Goal: Obtain resource: Download file/media

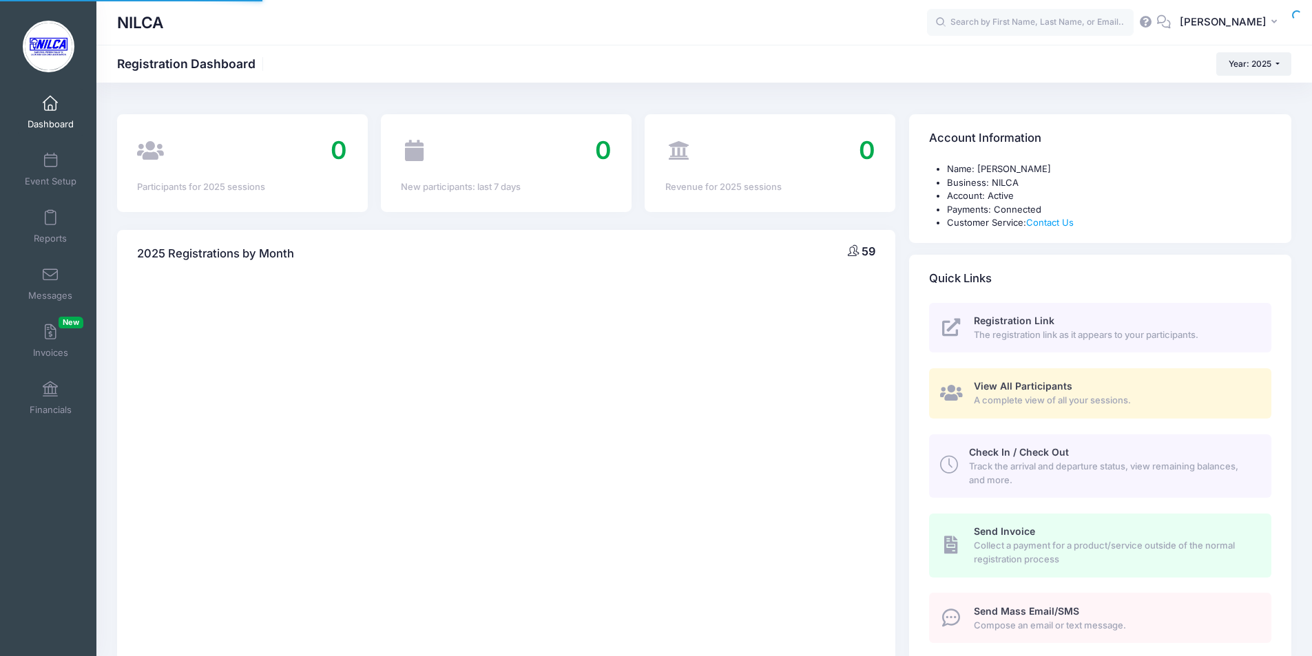
select select
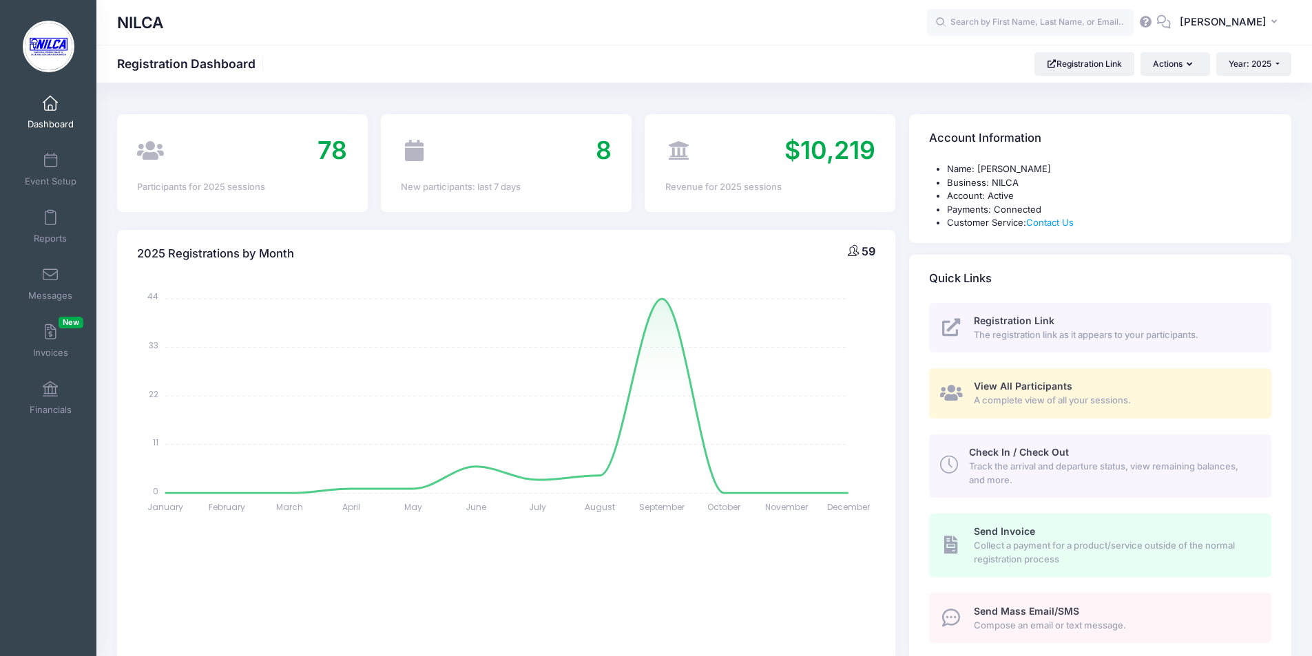
click at [1021, 387] on span "View All Participants" at bounding box center [1023, 386] width 98 height 12
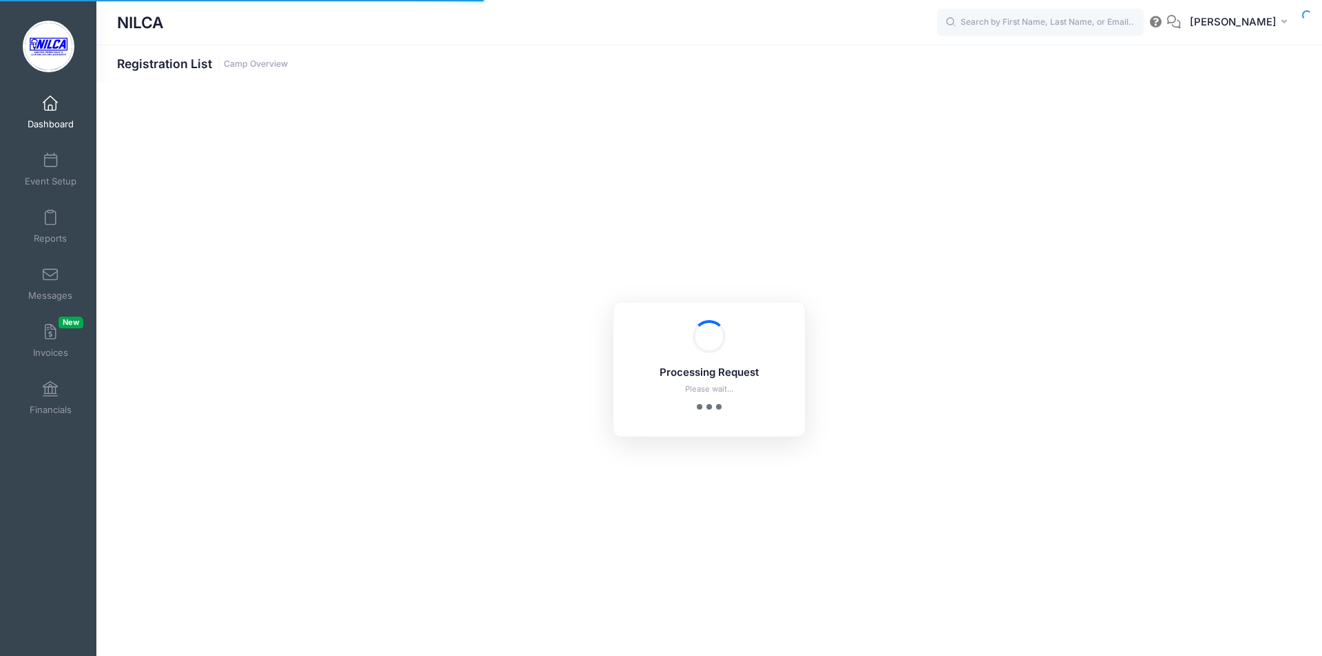
select select "10"
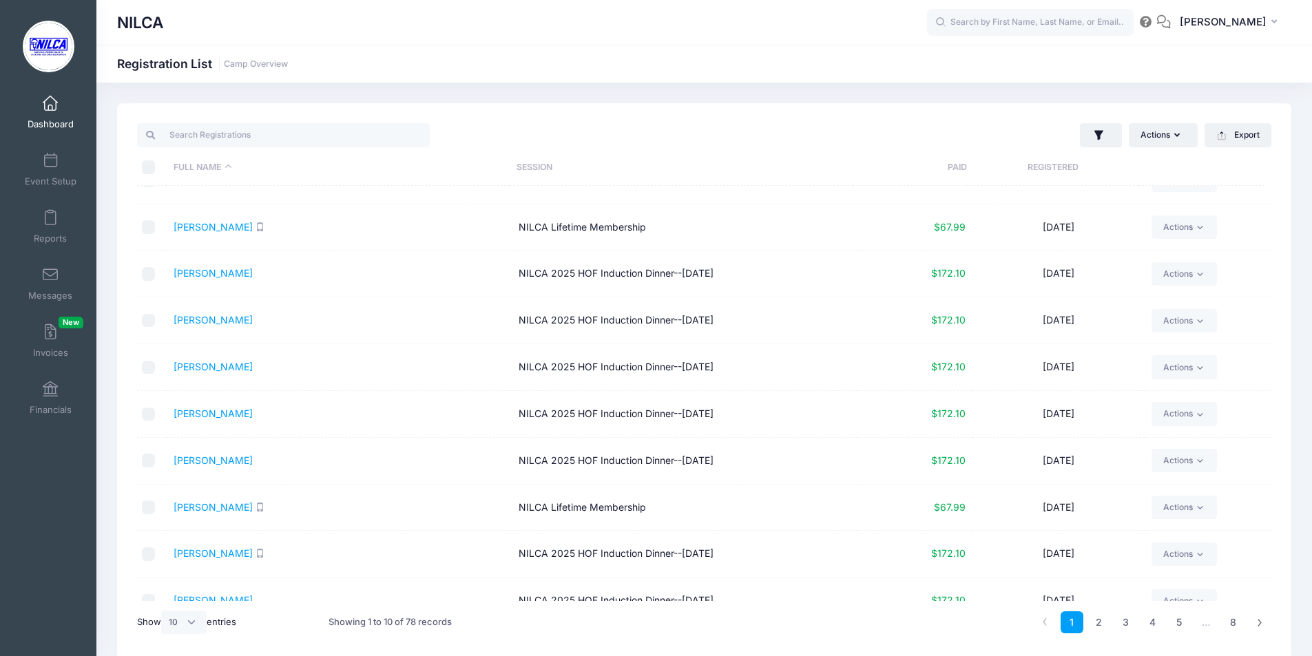
scroll to position [51, 0]
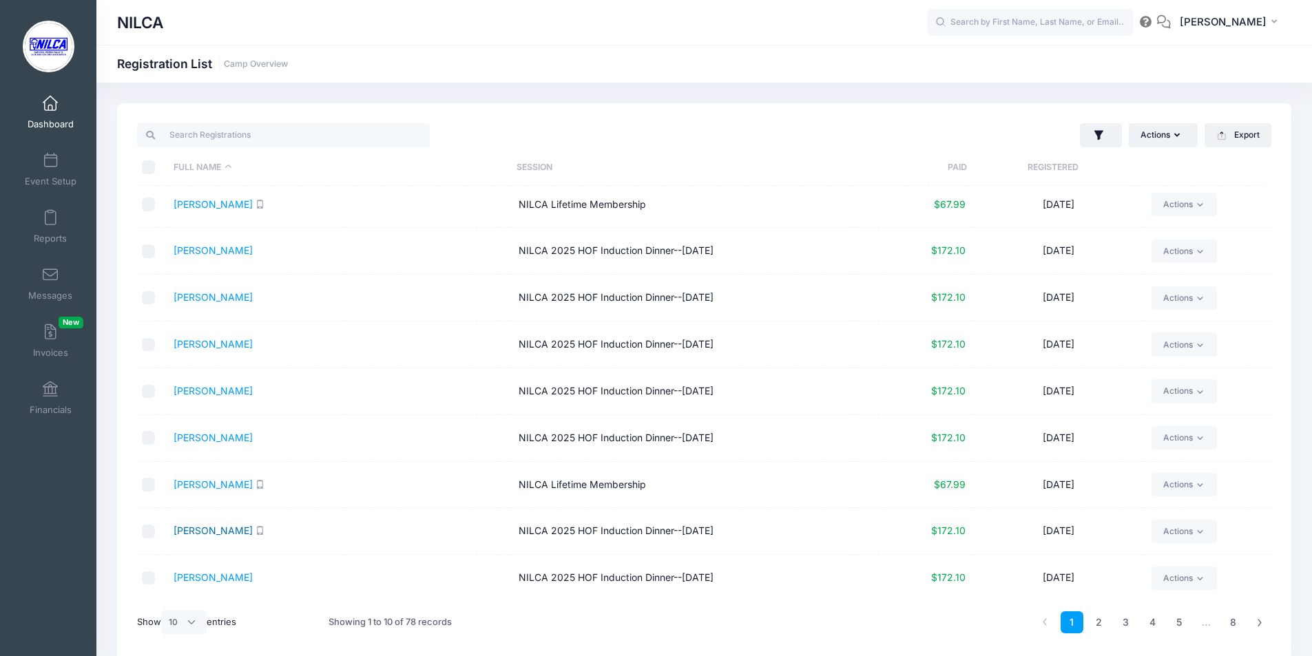
click at [207, 530] on link "Cerrone, Pete" at bounding box center [213, 531] width 79 height 12
click at [238, 129] on input "search" at bounding box center [283, 134] width 293 height 23
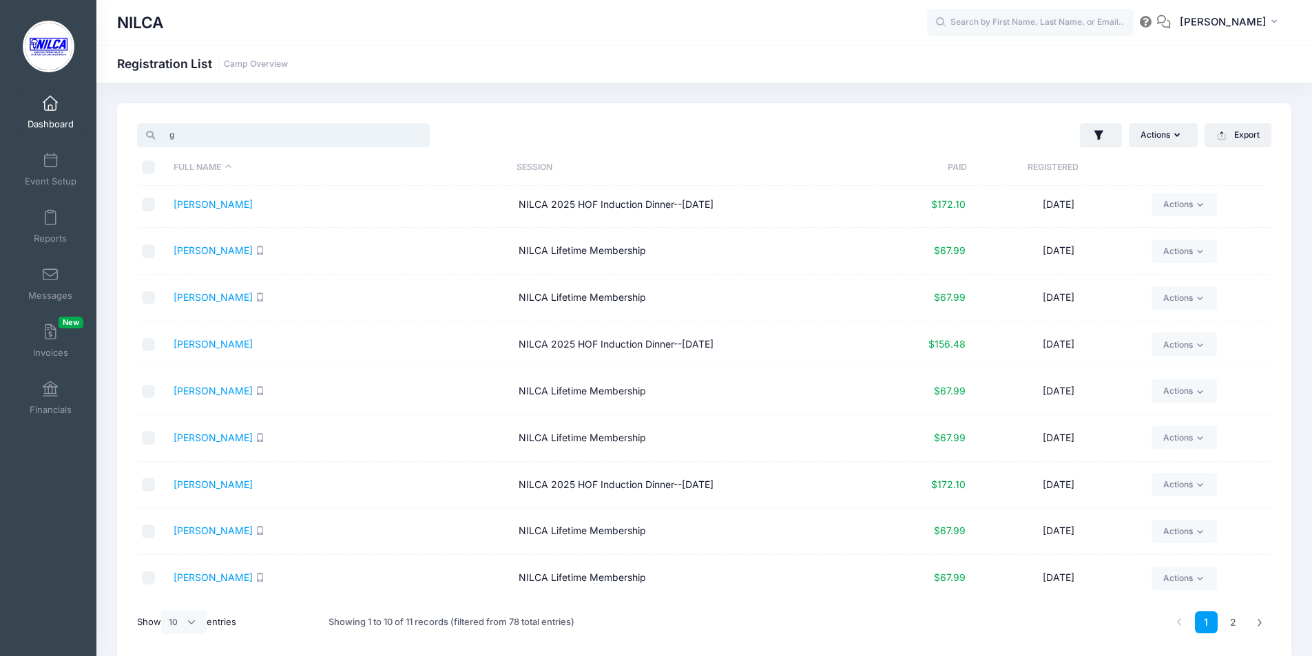
scroll to position [0, 0]
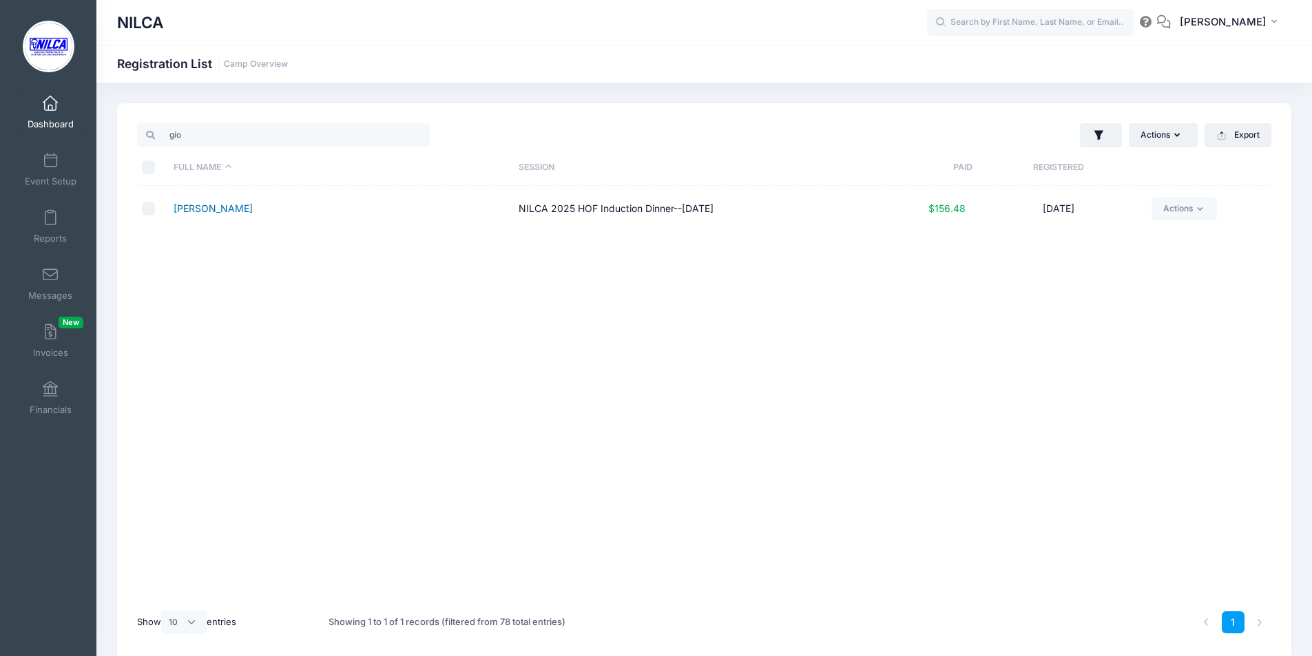
click at [200, 212] on link "Giordano, David" at bounding box center [213, 208] width 79 height 12
drag, startPoint x: 241, startPoint y: 132, endPoint x: 113, endPoint y: 126, distance: 128.3
click at [113, 126] on div "gio Actions Assign Labels Send Email Send SMS Send Payment Reminder Send Docume…" at bounding box center [704, 382] width 1216 height 559
type input "lync"
click at [201, 213] on link "Lynch, Christian" at bounding box center [267, 208] width 187 height 12
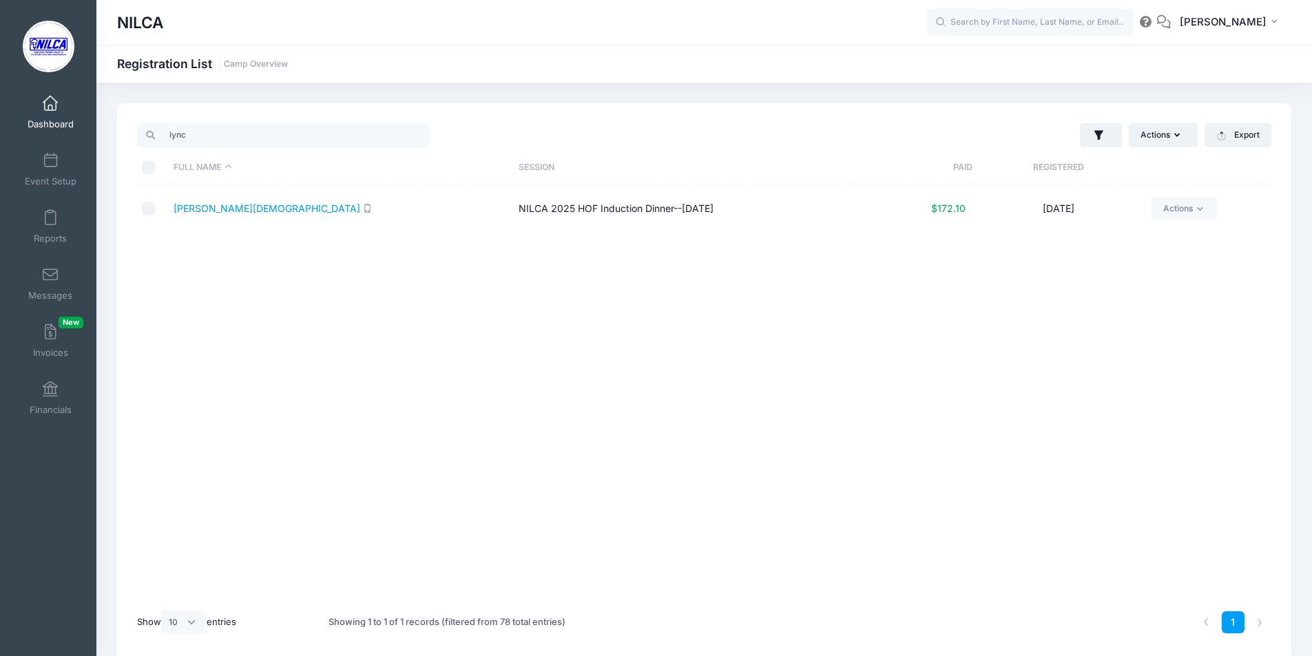
click at [55, 107] on link "Dashboard" at bounding box center [50, 112] width 65 height 48
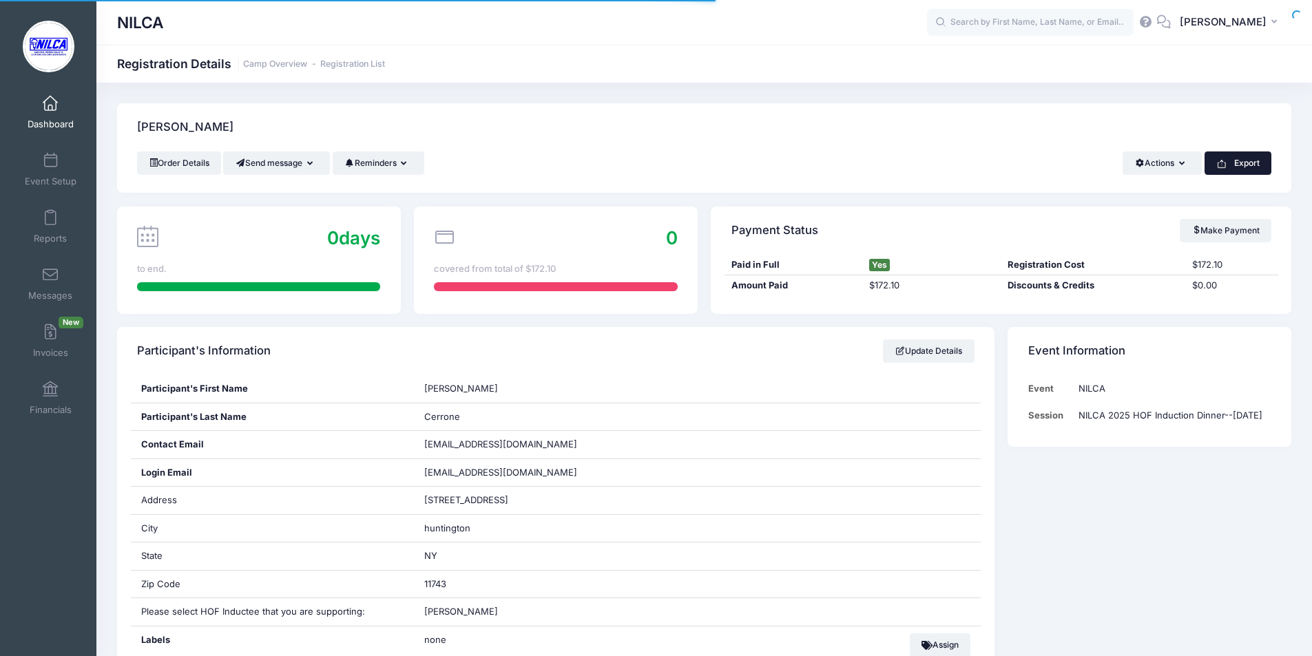
click at [1227, 169] on button "Export" at bounding box center [1238, 163] width 67 height 23
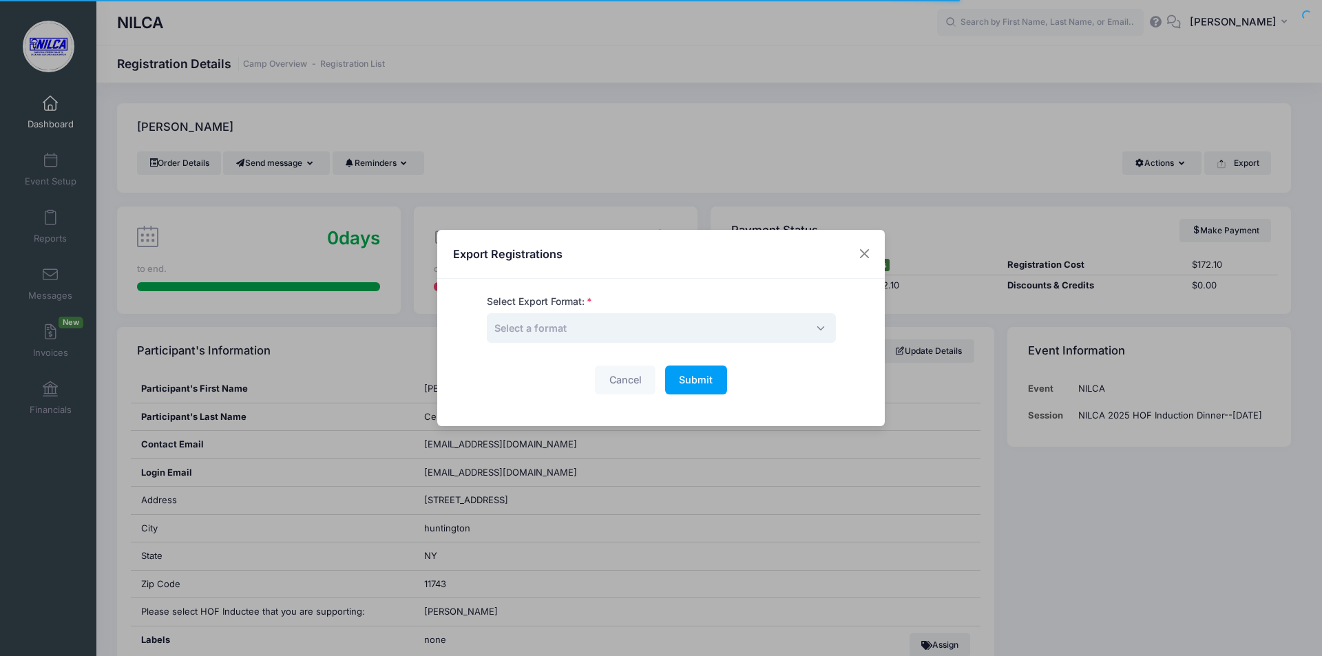
click at [652, 322] on span "Select a format" at bounding box center [661, 328] width 349 height 30
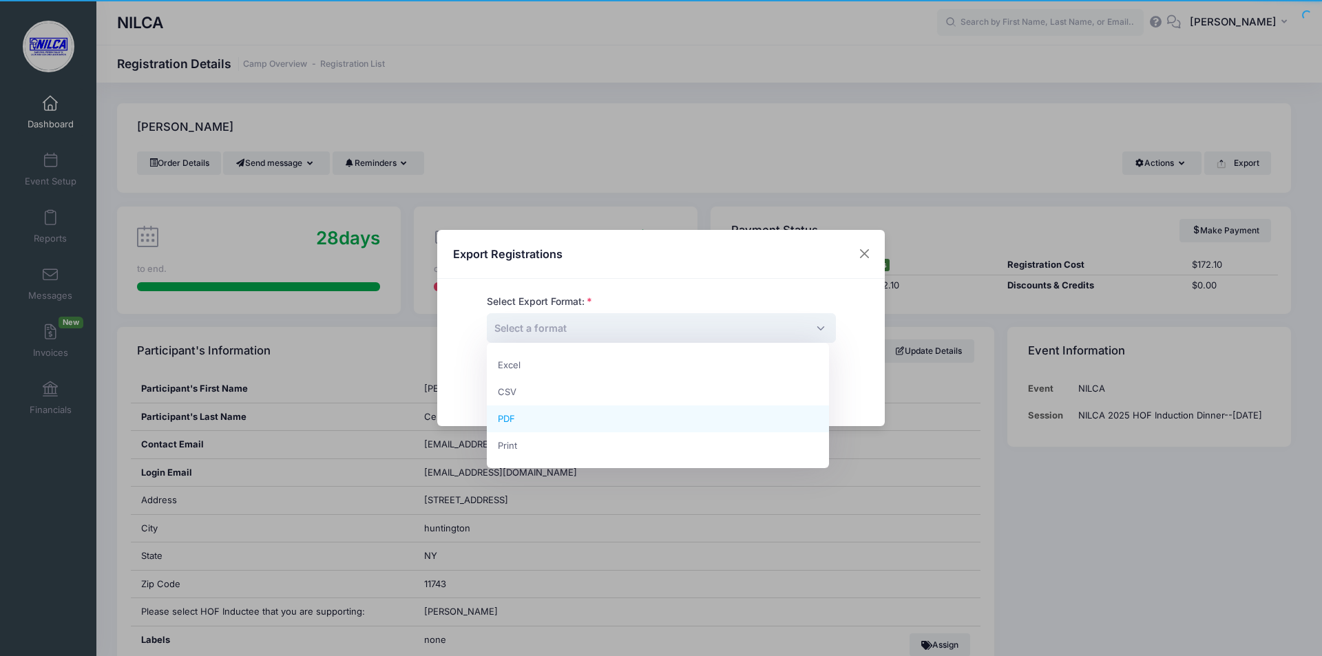
select select "pdf"
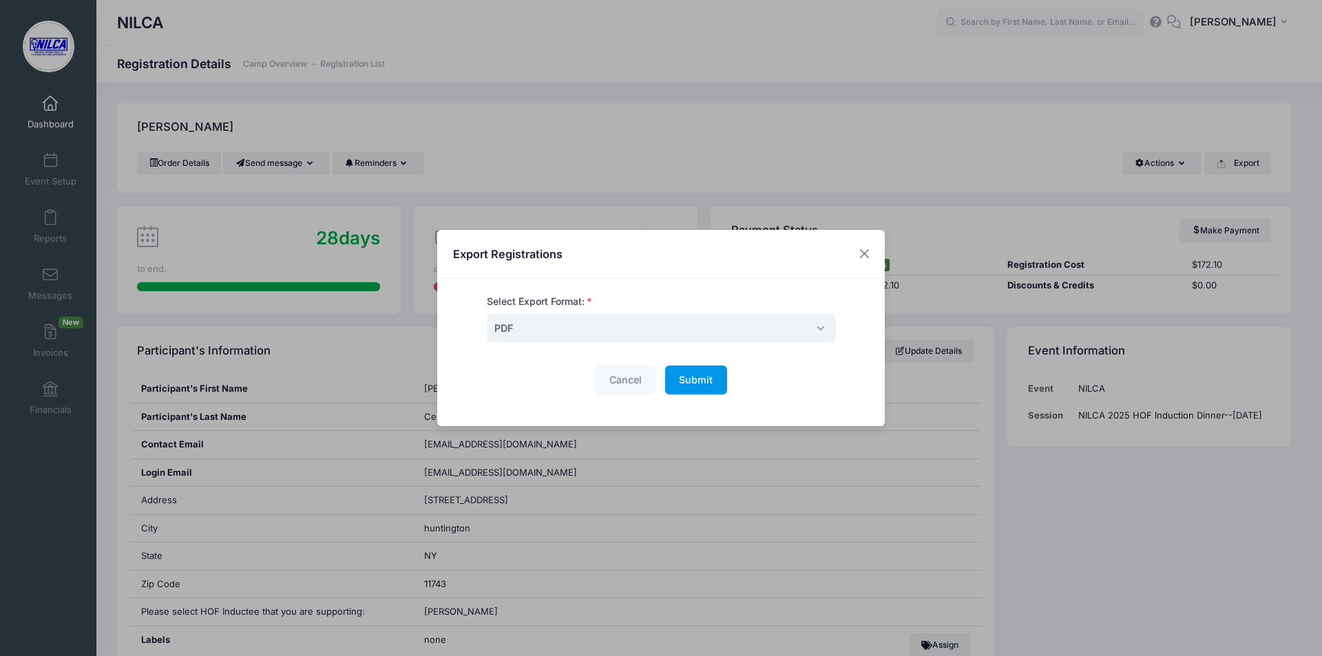
click at [711, 378] on button "Submit Please wait..." at bounding box center [696, 381] width 62 height 30
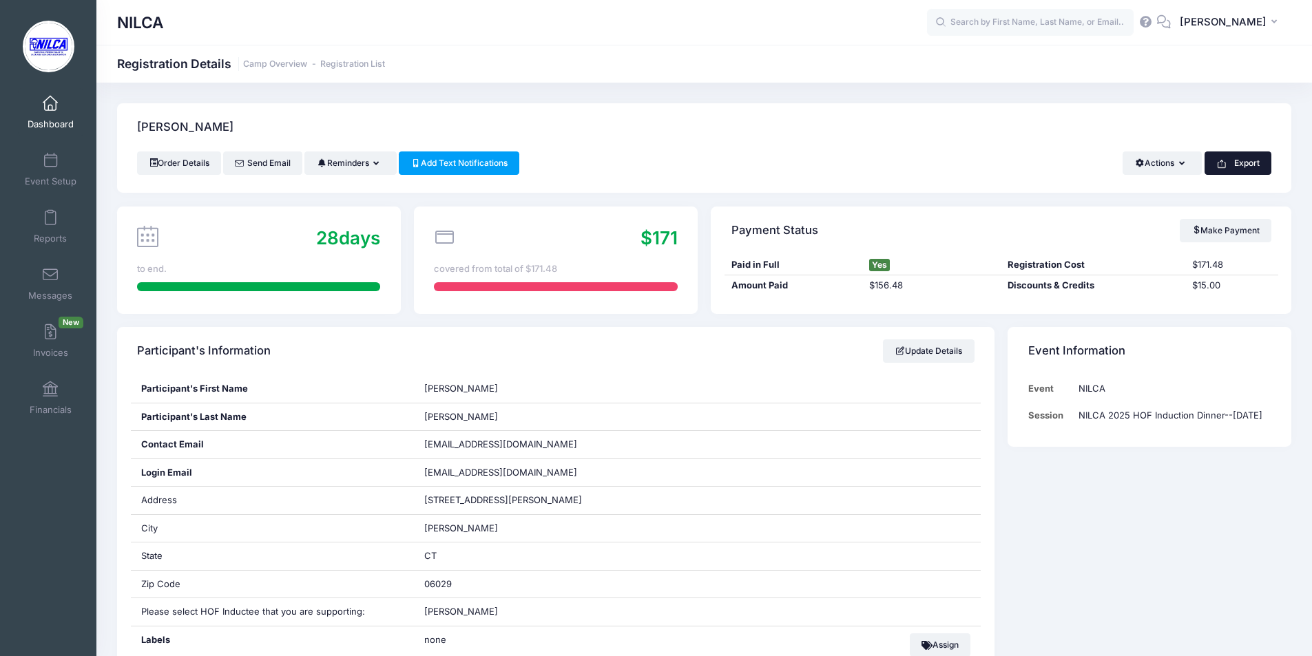
click at [1250, 168] on button "Export" at bounding box center [1238, 163] width 67 height 23
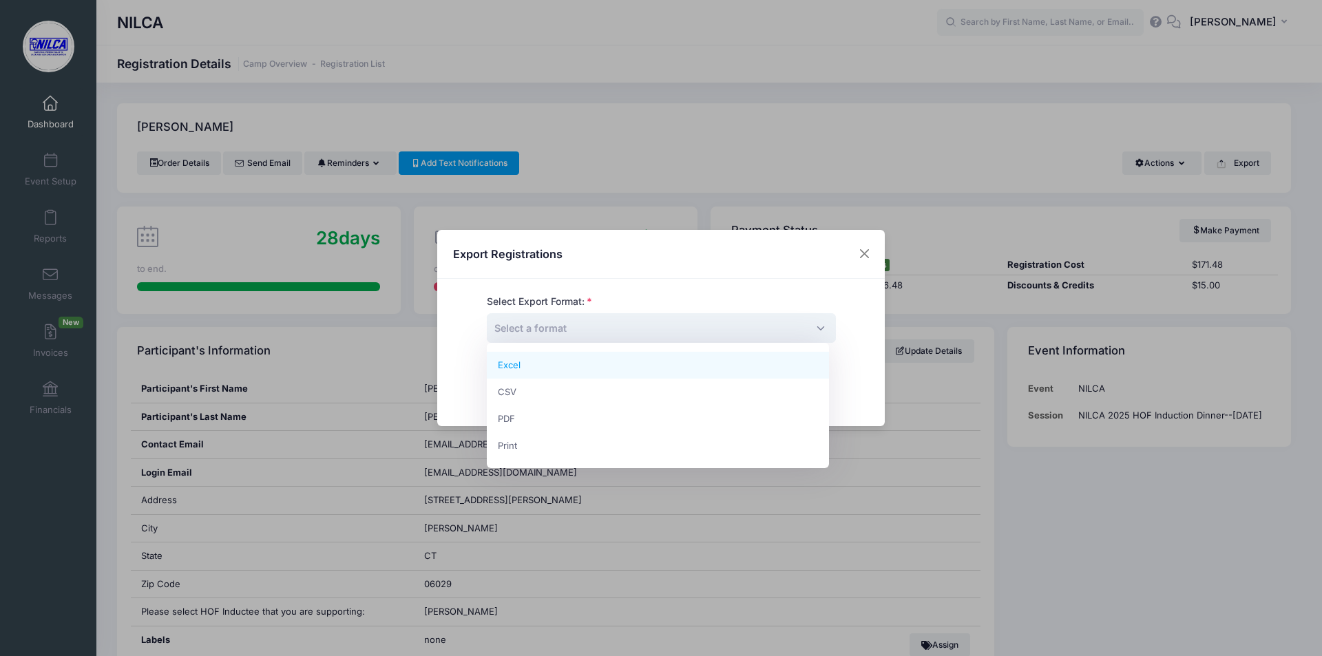
click at [632, 328] on span "Select a format" at bounding box center [661, 328] width 349 height 30
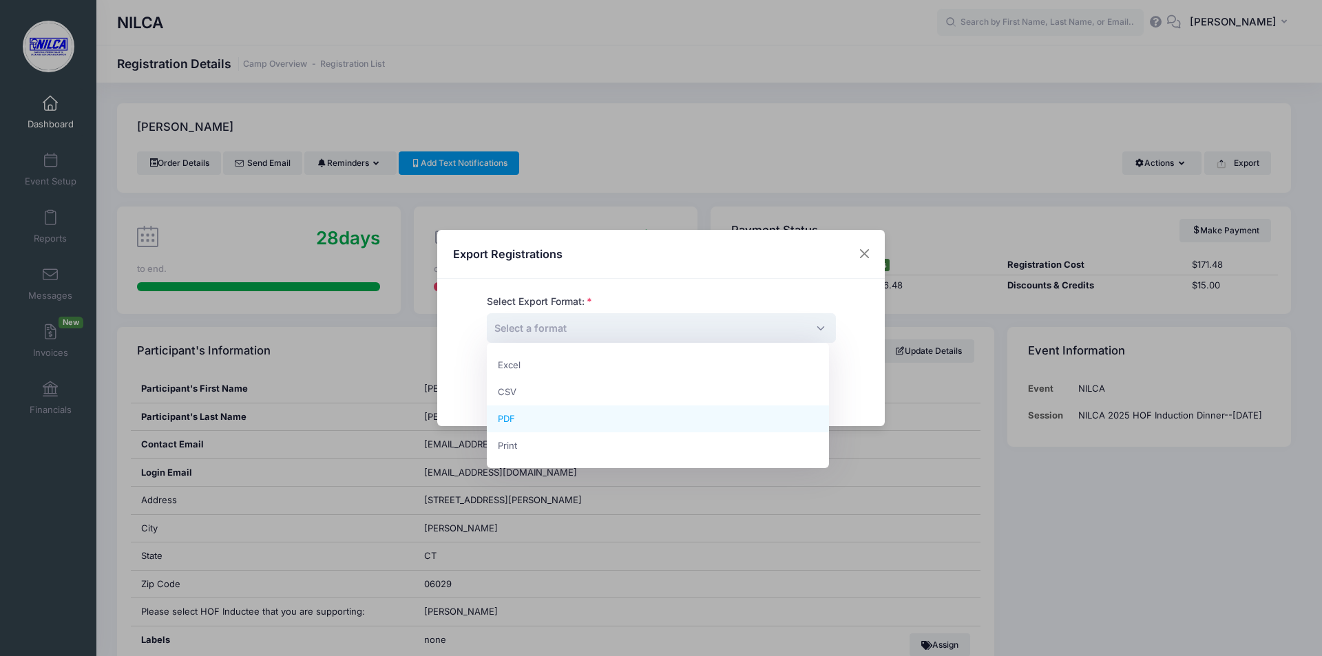
select select "pdf"
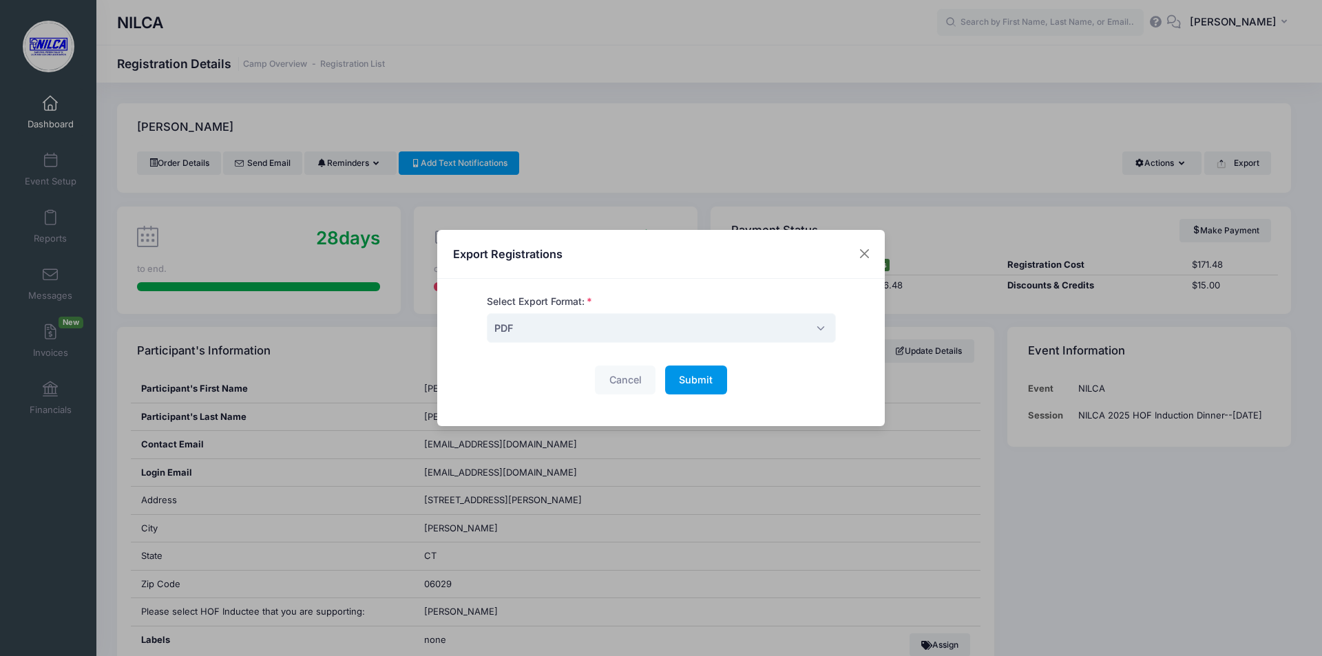
click at [703, 393] on button "Submit Please wait..." at bounding box center [696, 381] width 62 height 30
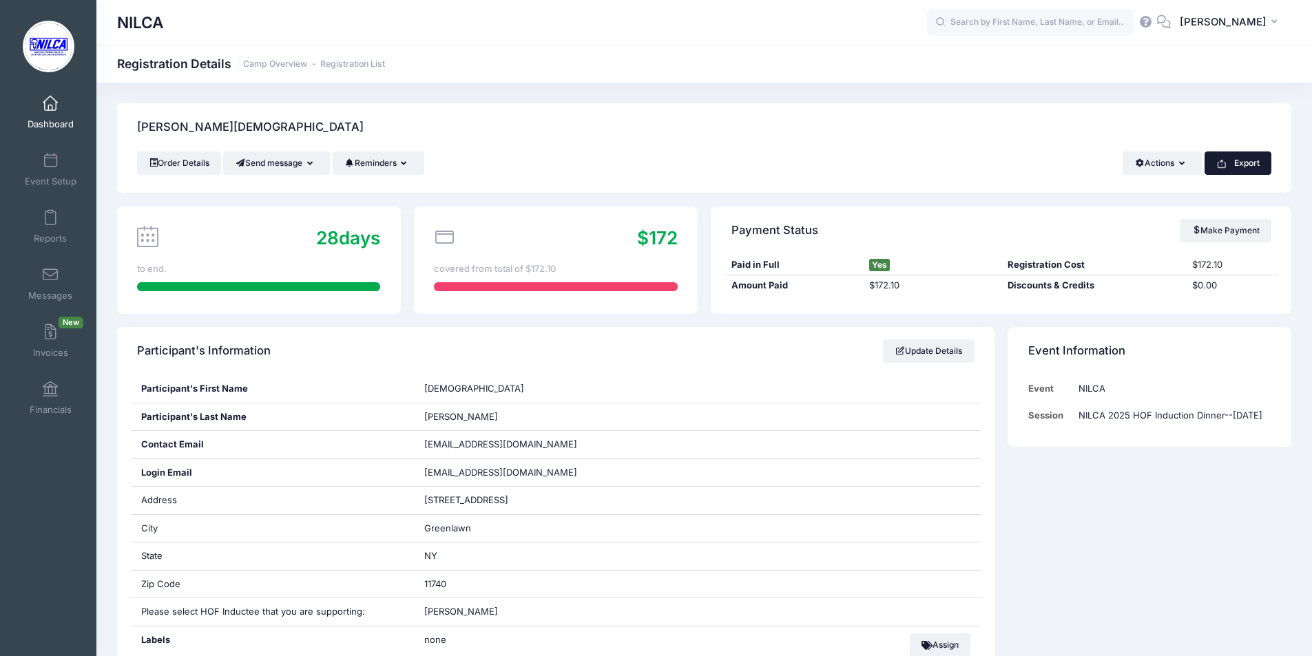
click at [1236, 163] on button "Export" at bounding box center [1238, 163] width 67 height 23
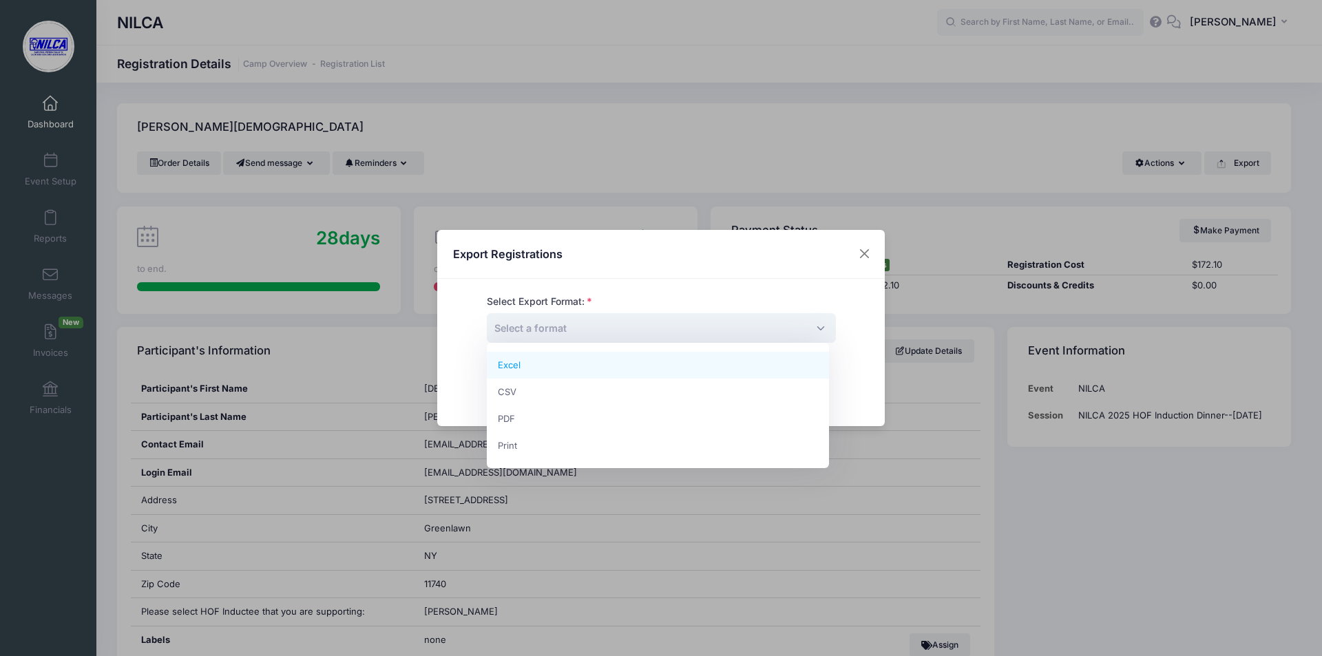
click at [691, 328] on span "Select a format" at bounding box center [661, 328] width 349 height 30
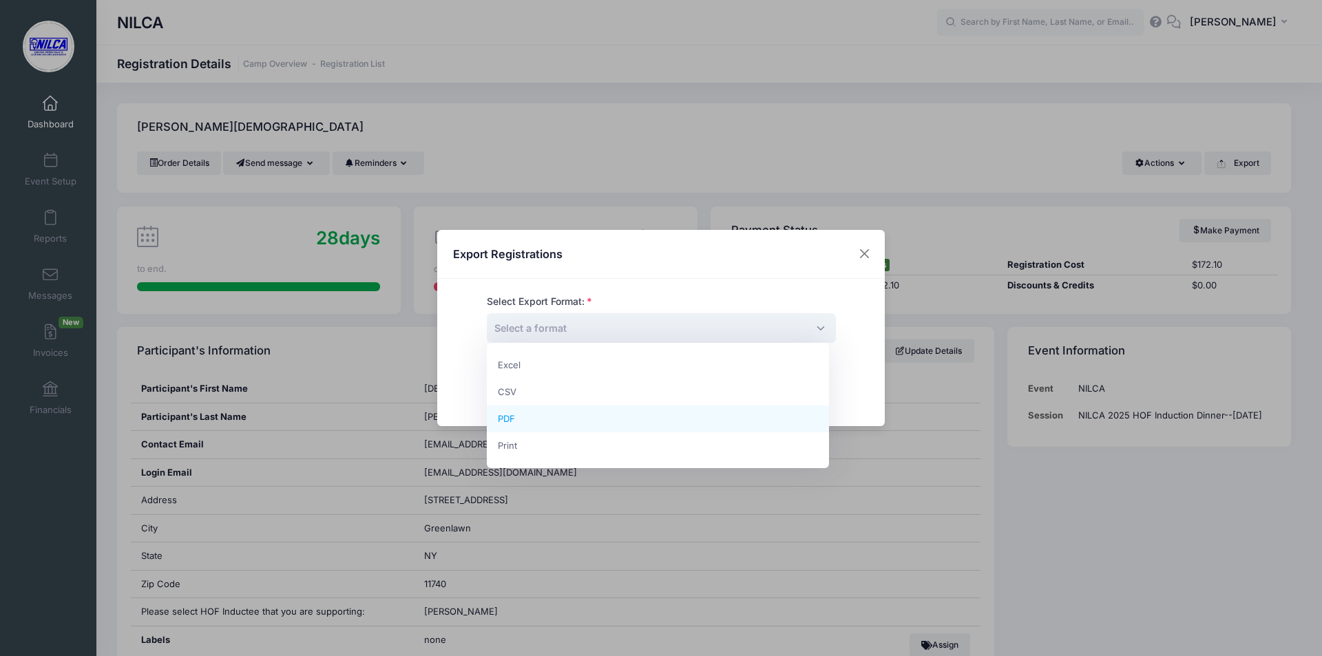
select select "pdf"
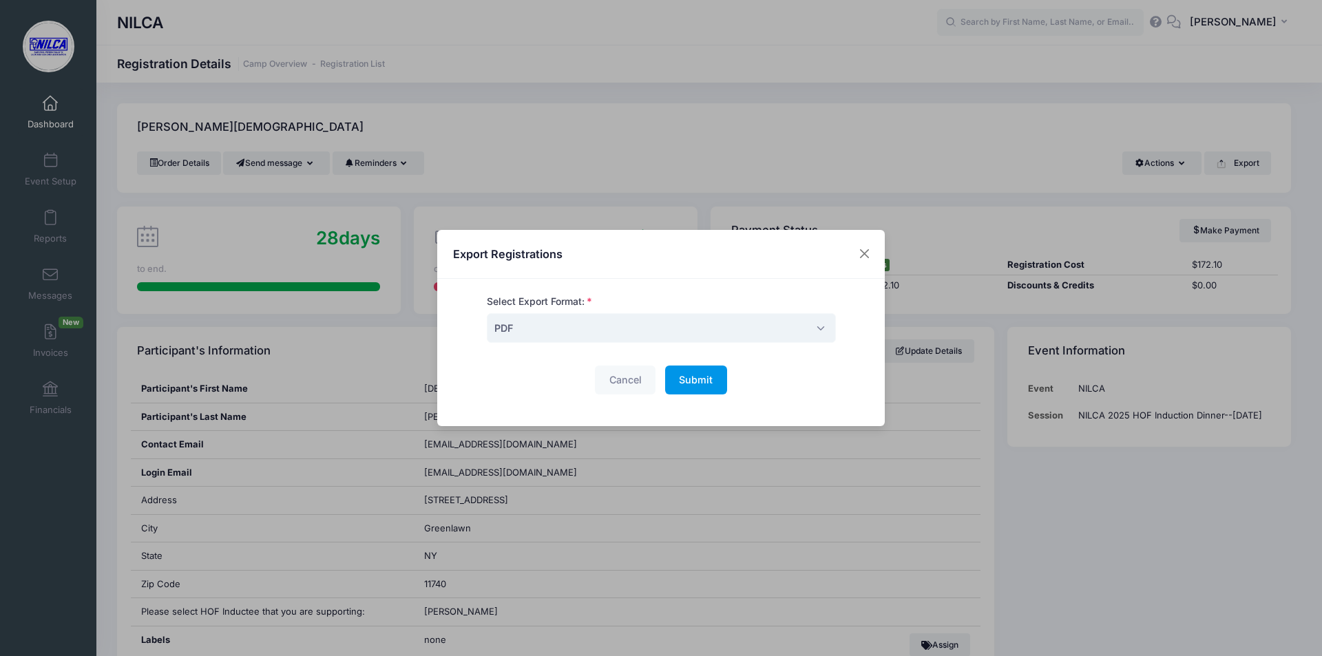
click at [714, 383] on button "Submit Please wait..." at bounding box center [696, 381] width 62 height 30
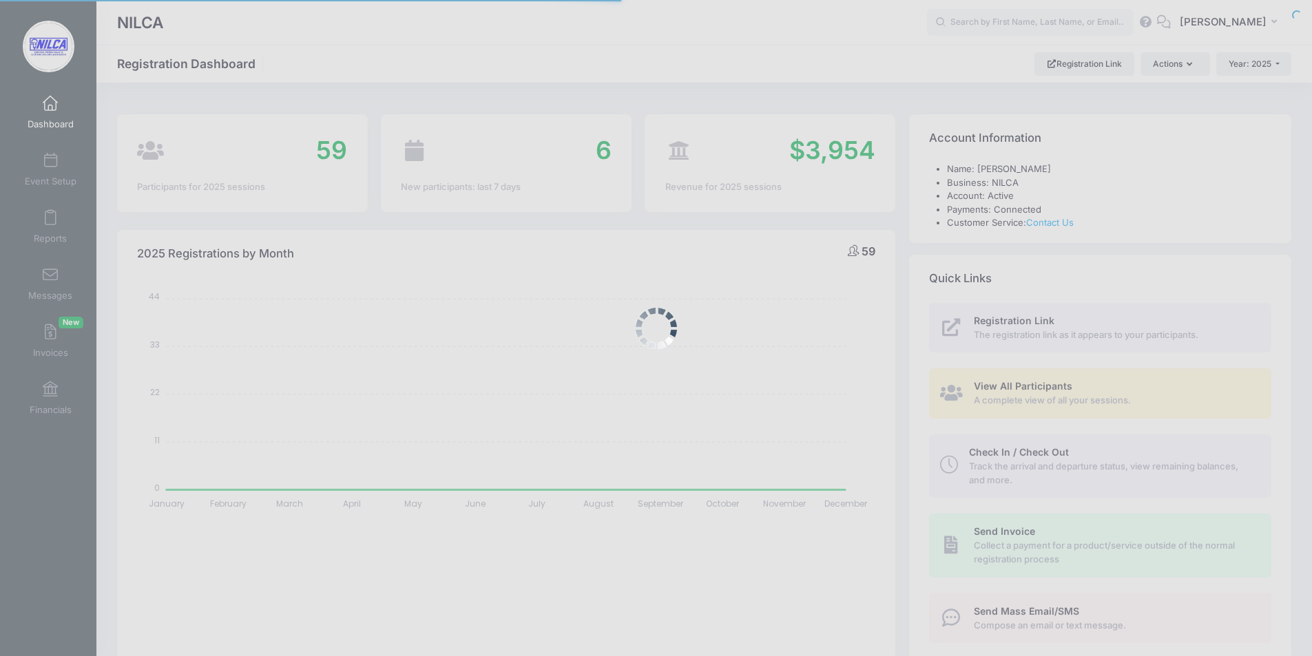
select select
